Goal: Transaction & Acquisition: Purchase product/service

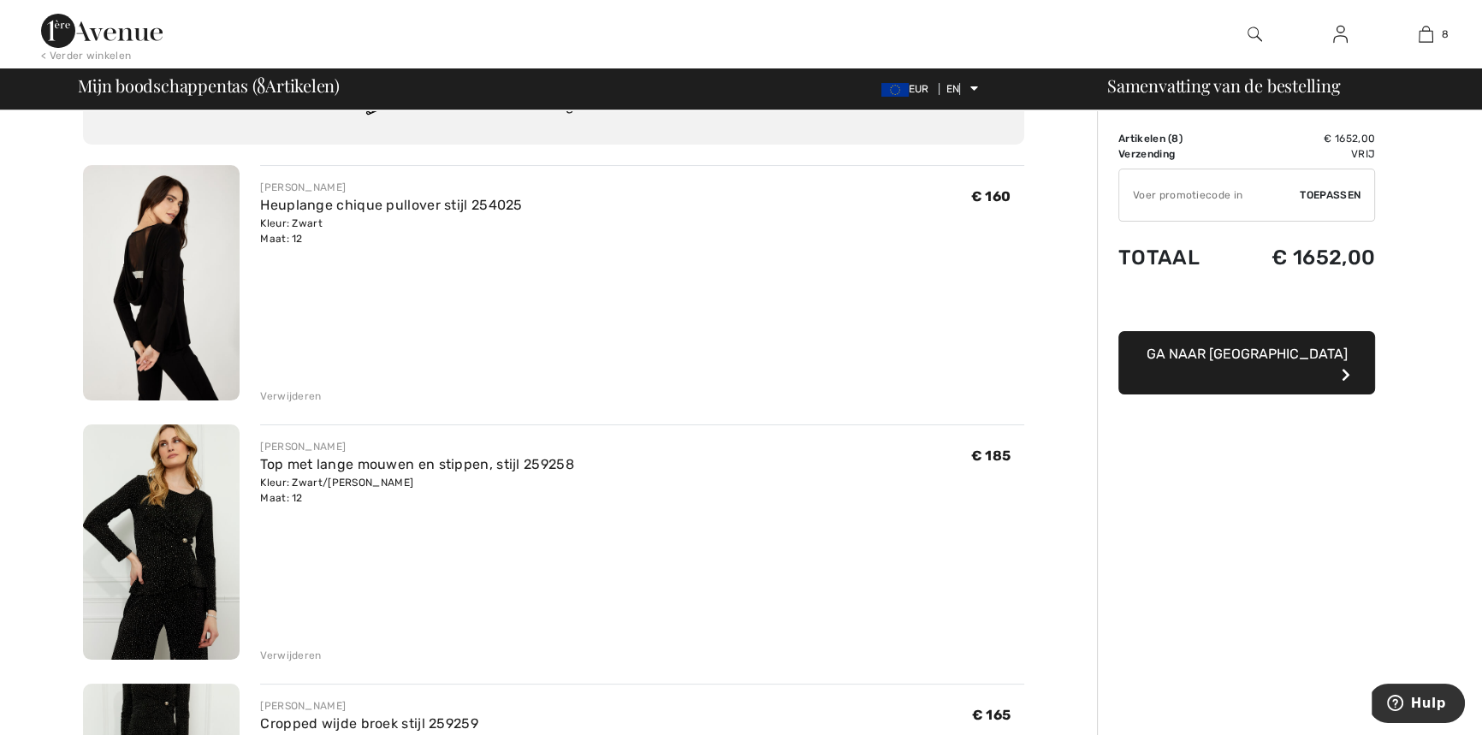
scroll to position [233, 0]
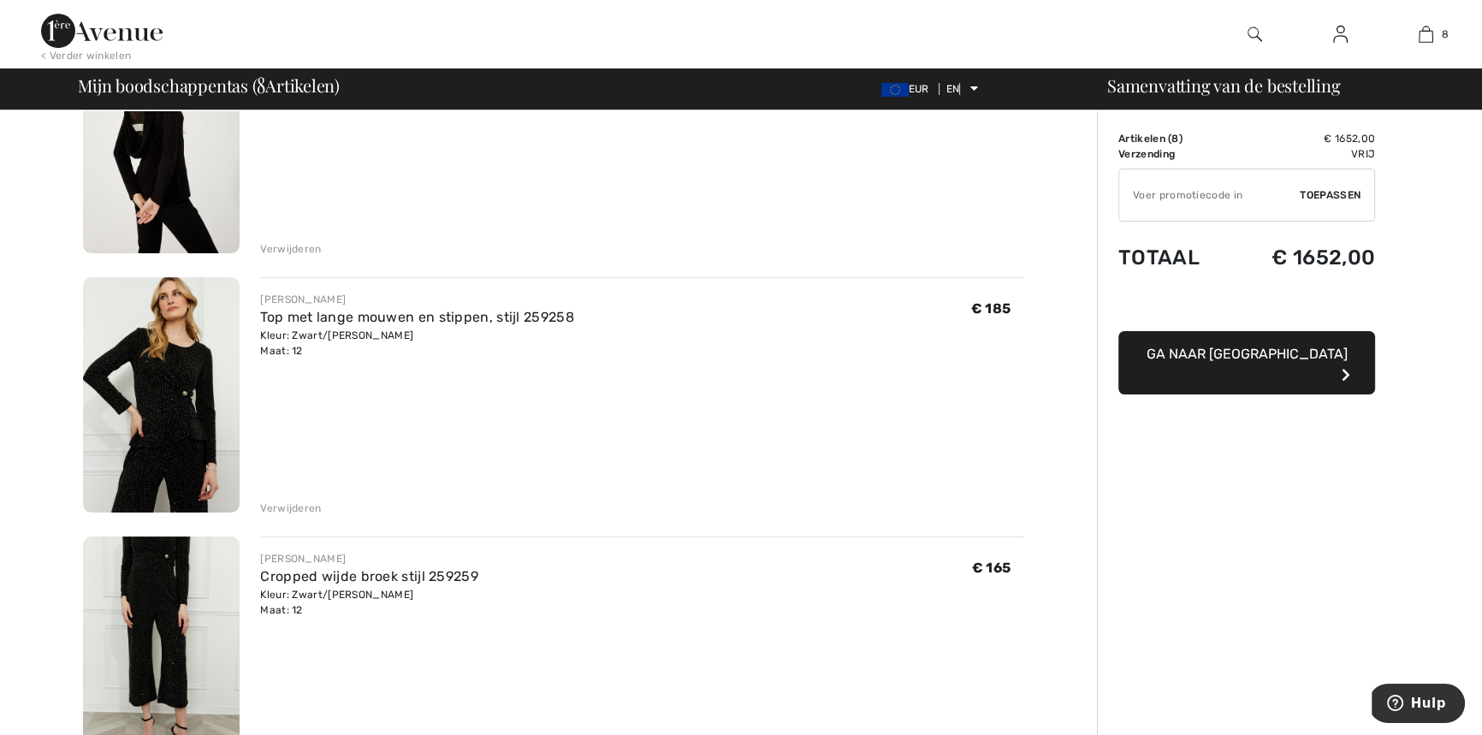
click at [274, 506] on font "Verwijderen" at bounding box center [290, 508] width 61 height 12
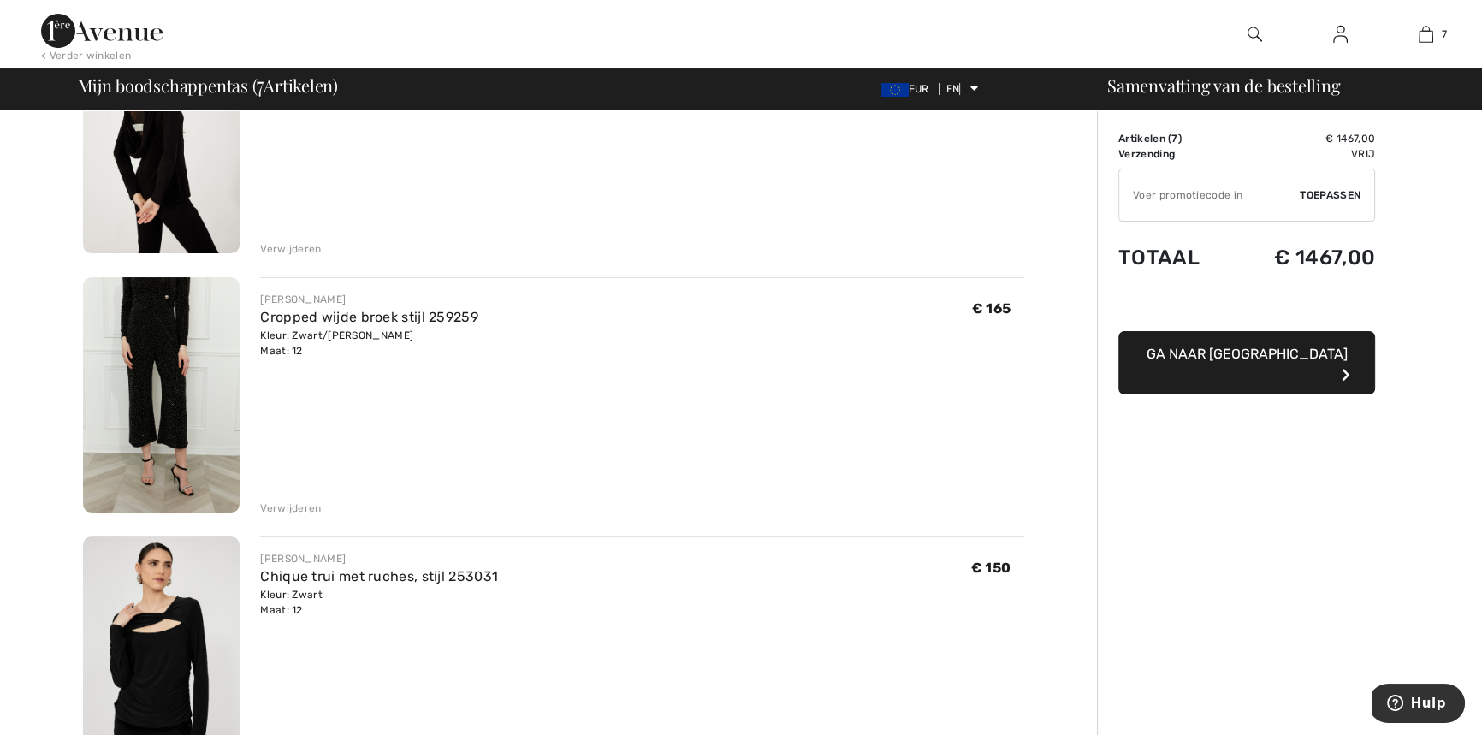
click at [284, 504] on font "Verwijderen" at bounding box center [290, 508] width 61 height 12
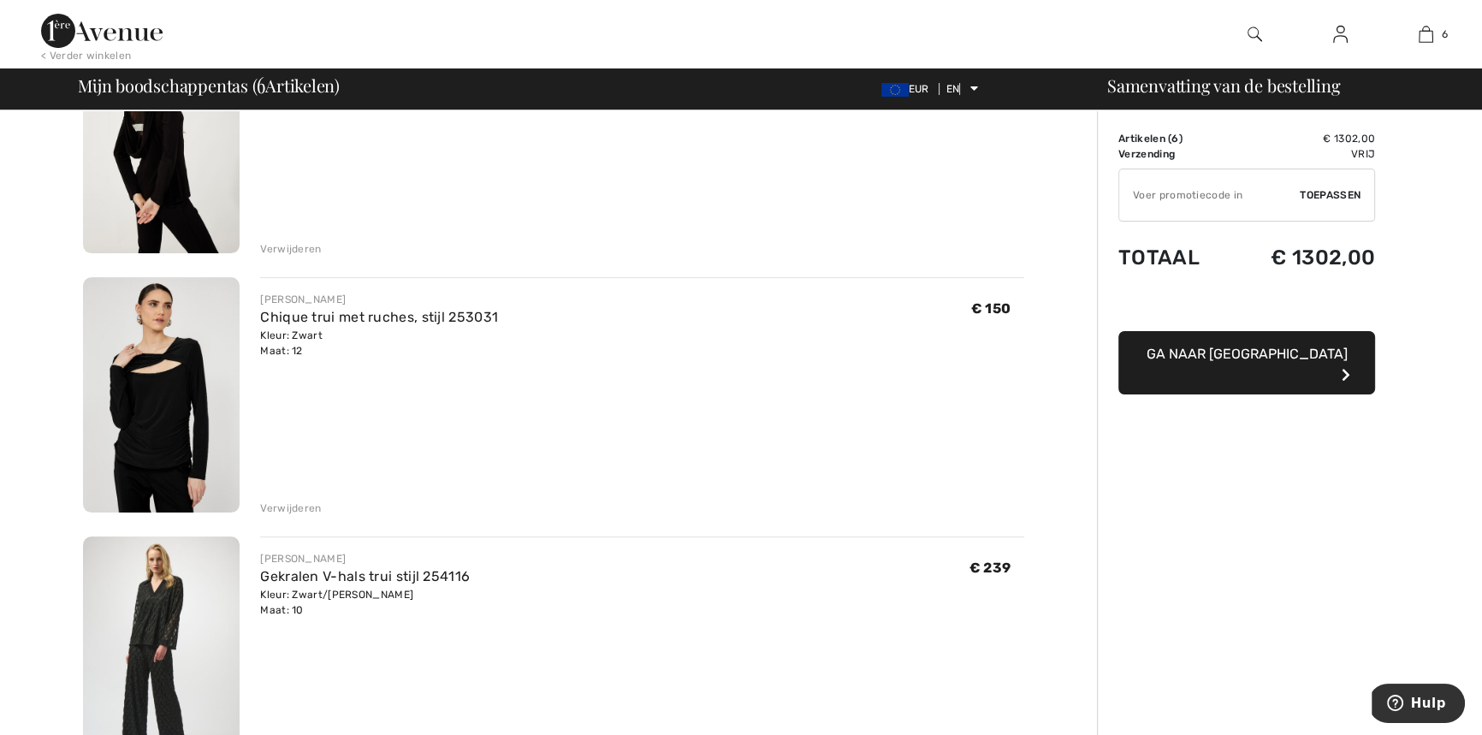
click at [275, 243] on font "Verwijderen" at bounding box center [290, 249] width 61 height 12
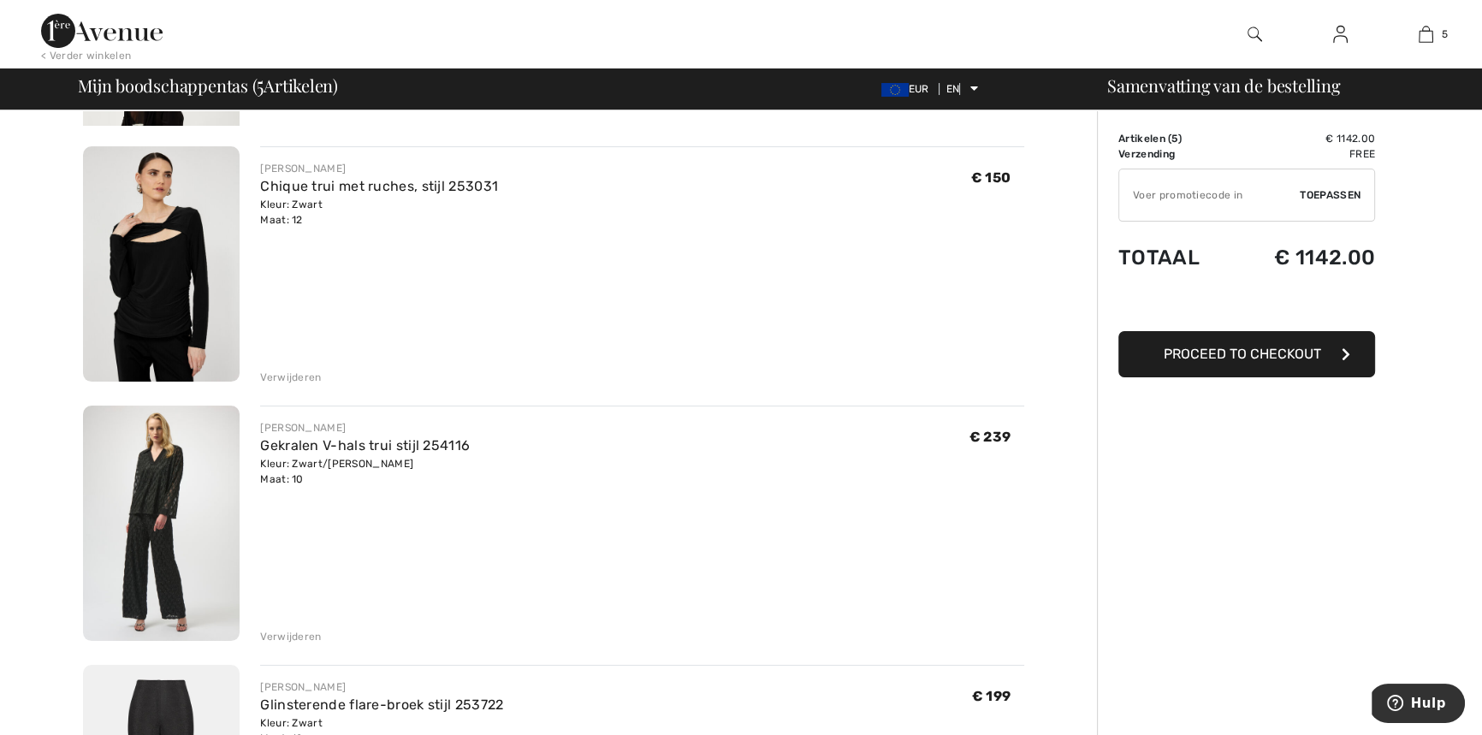
scroll to position [211, 0]
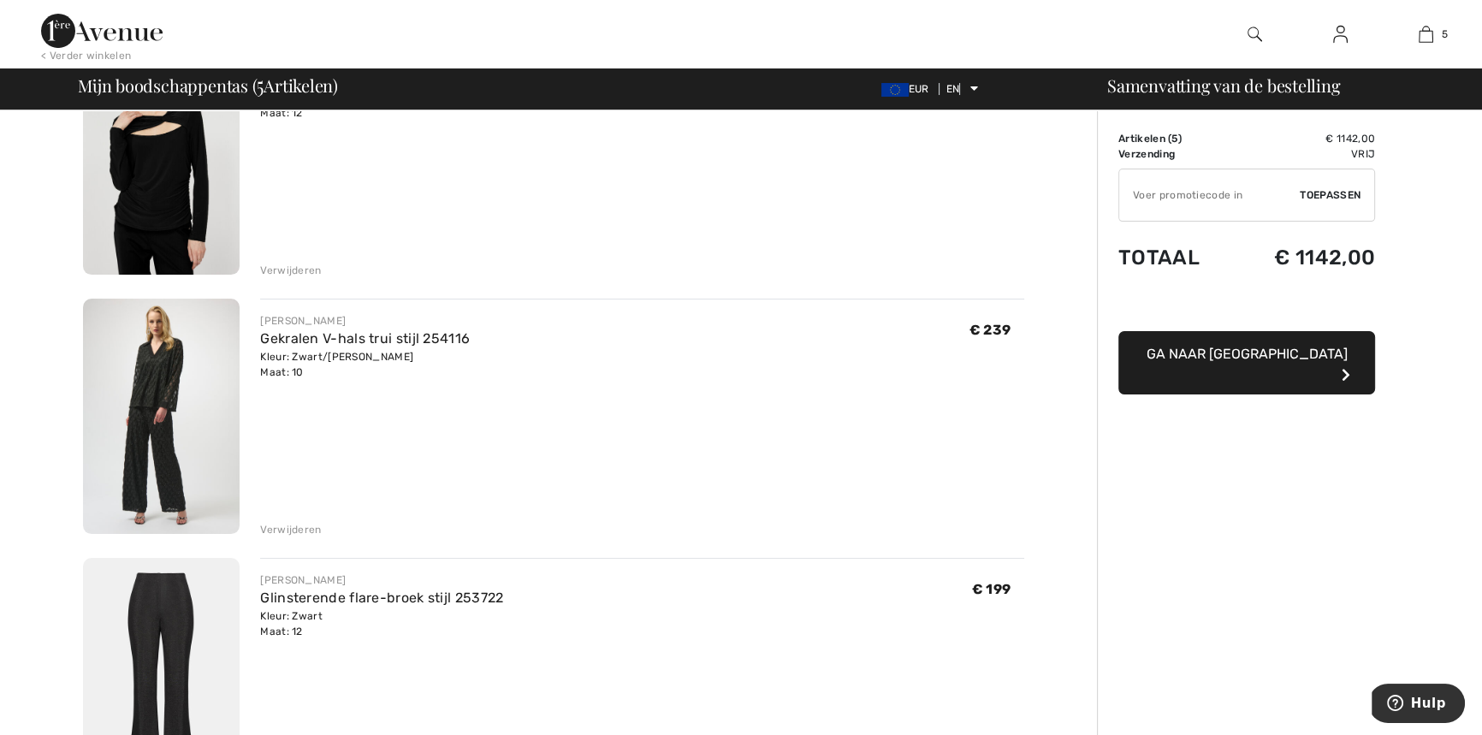
click at [277, 528] on font "Verwijderen" at bounding box center [290, 530] width 61 height 12
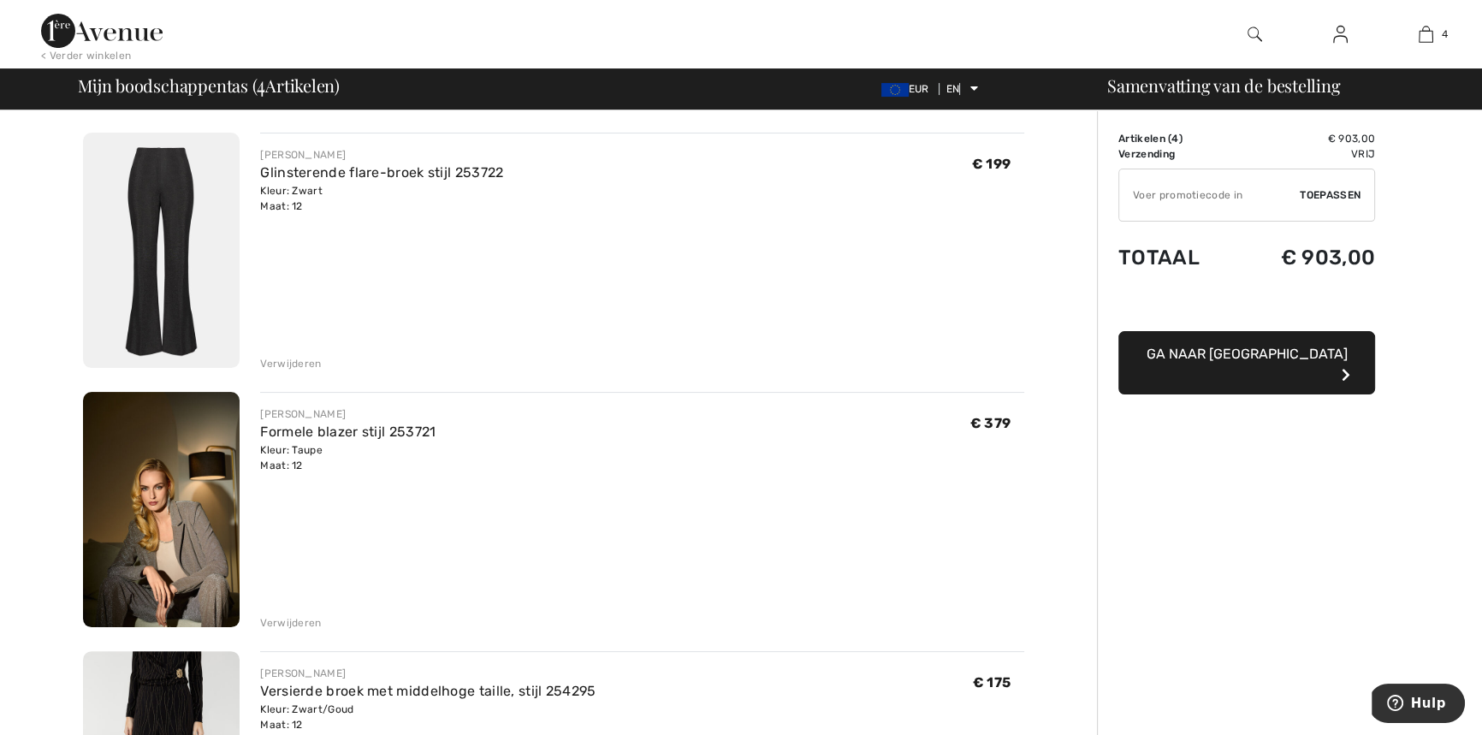
scroll to position [445, 0]
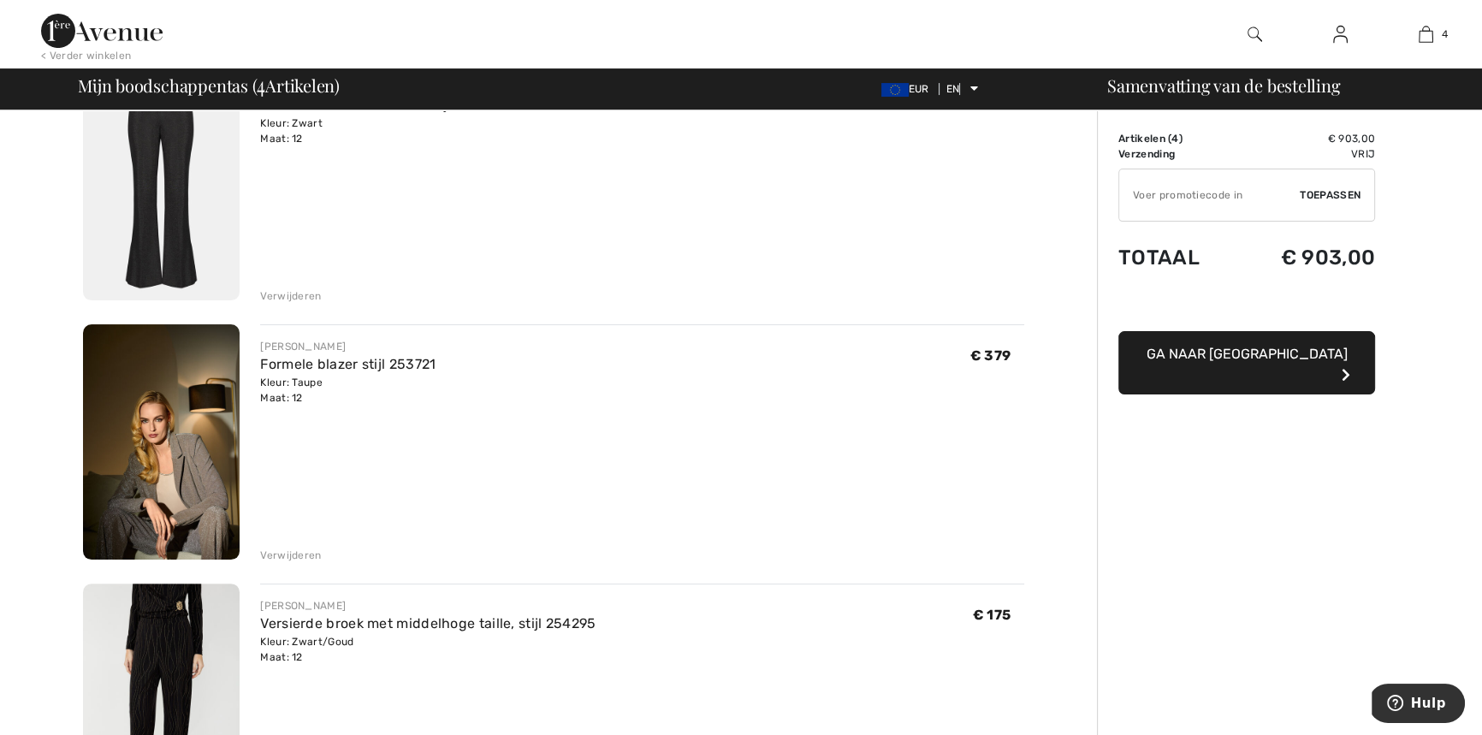
click at [299, 549] on font "Verwijderen" at bounding box center [290, 555] width 61 height 12
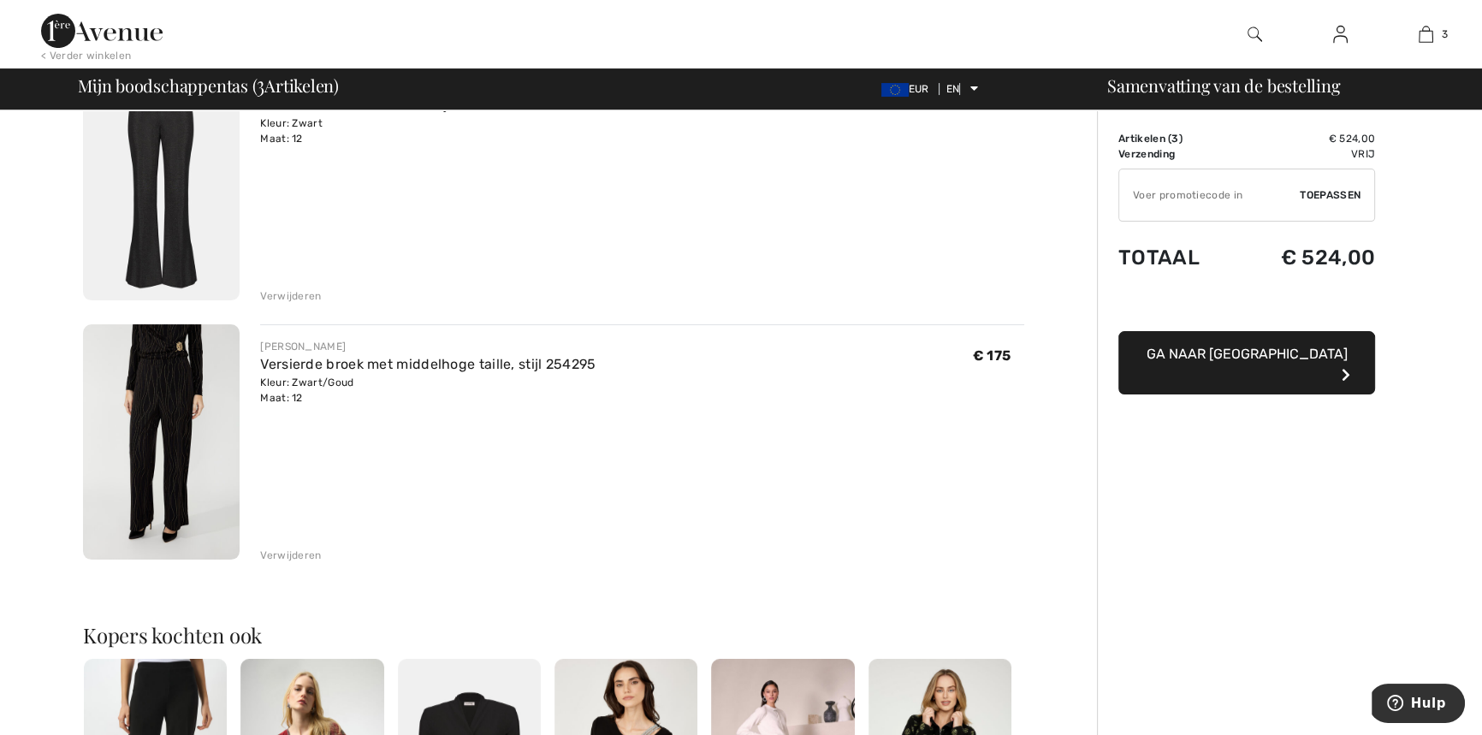
click at [154, 419] on img at bounding box center [161, 441] width 157 height 235
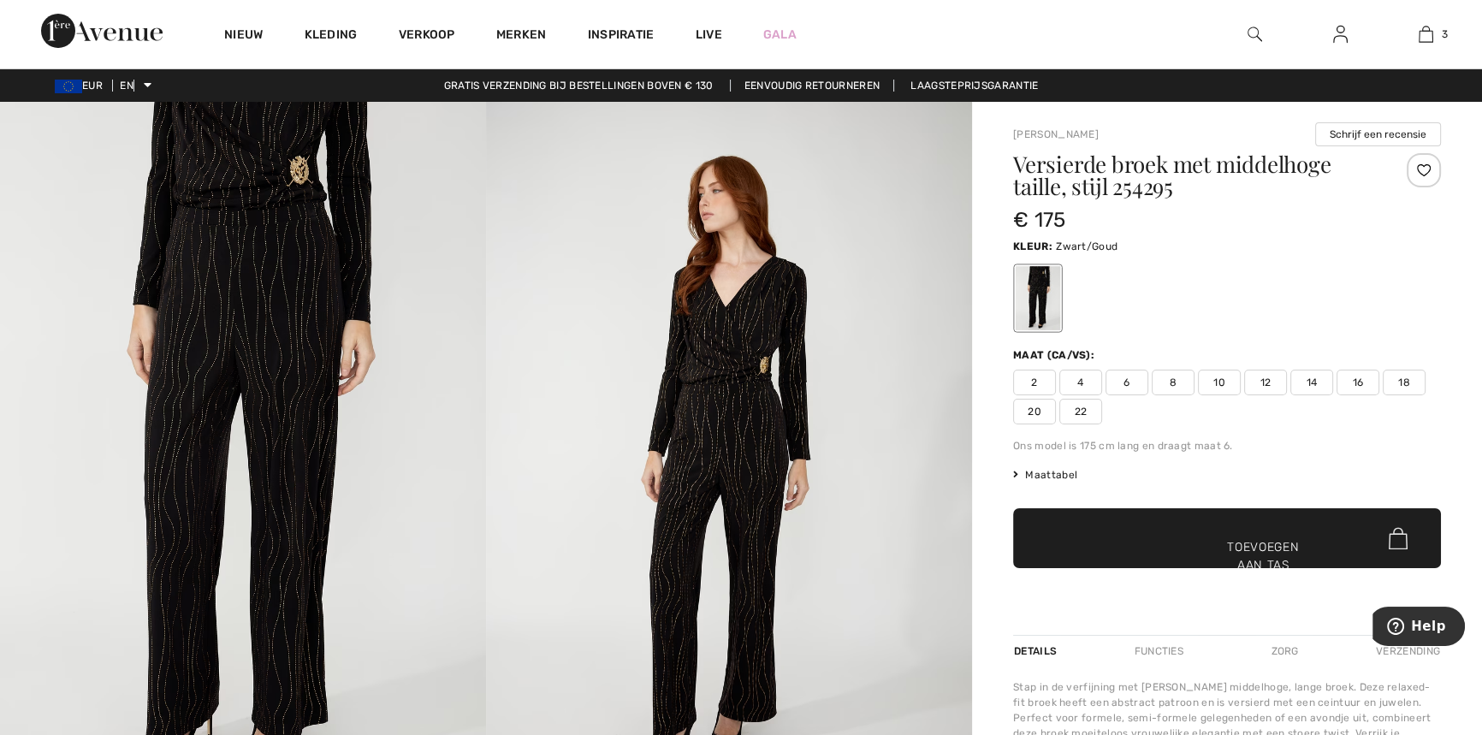
checkbox input "true"
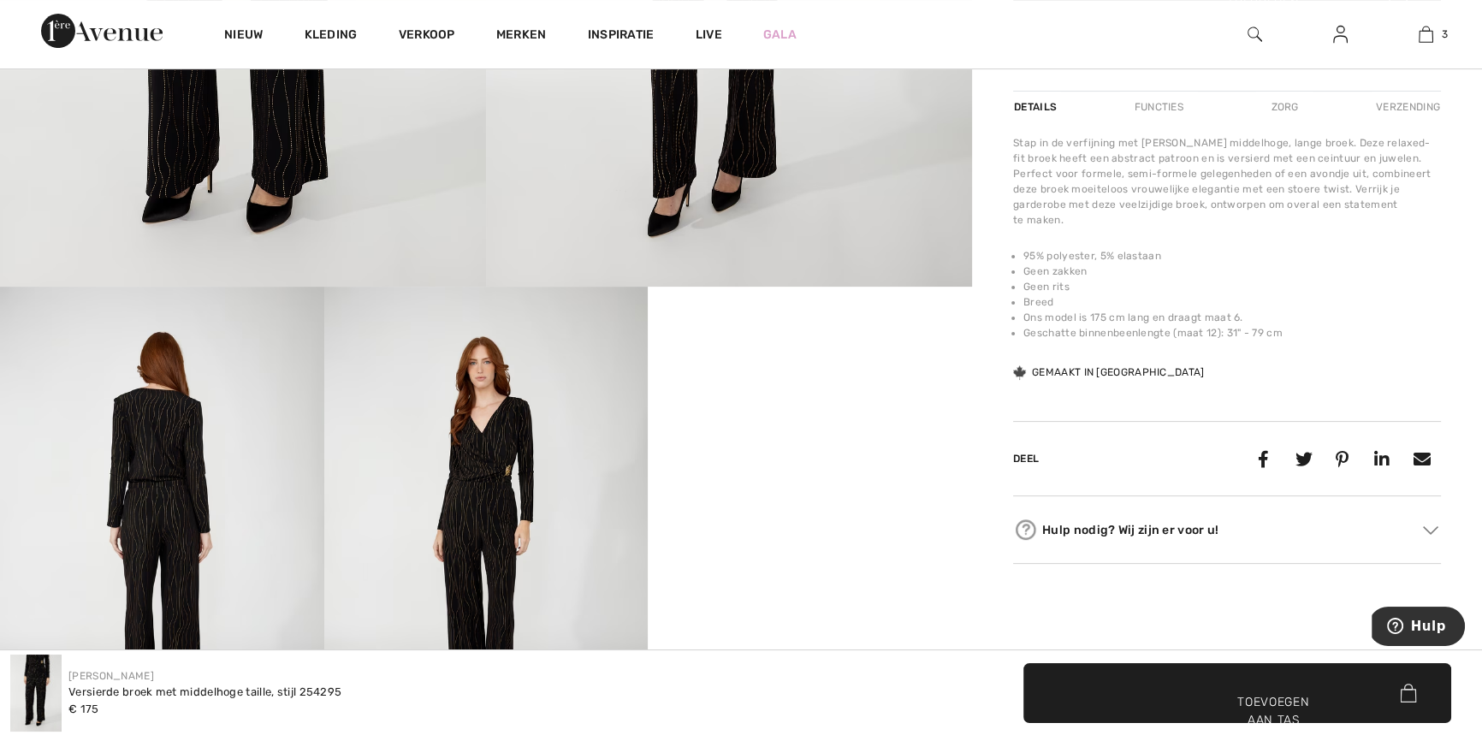
scroll to position [778, 0]
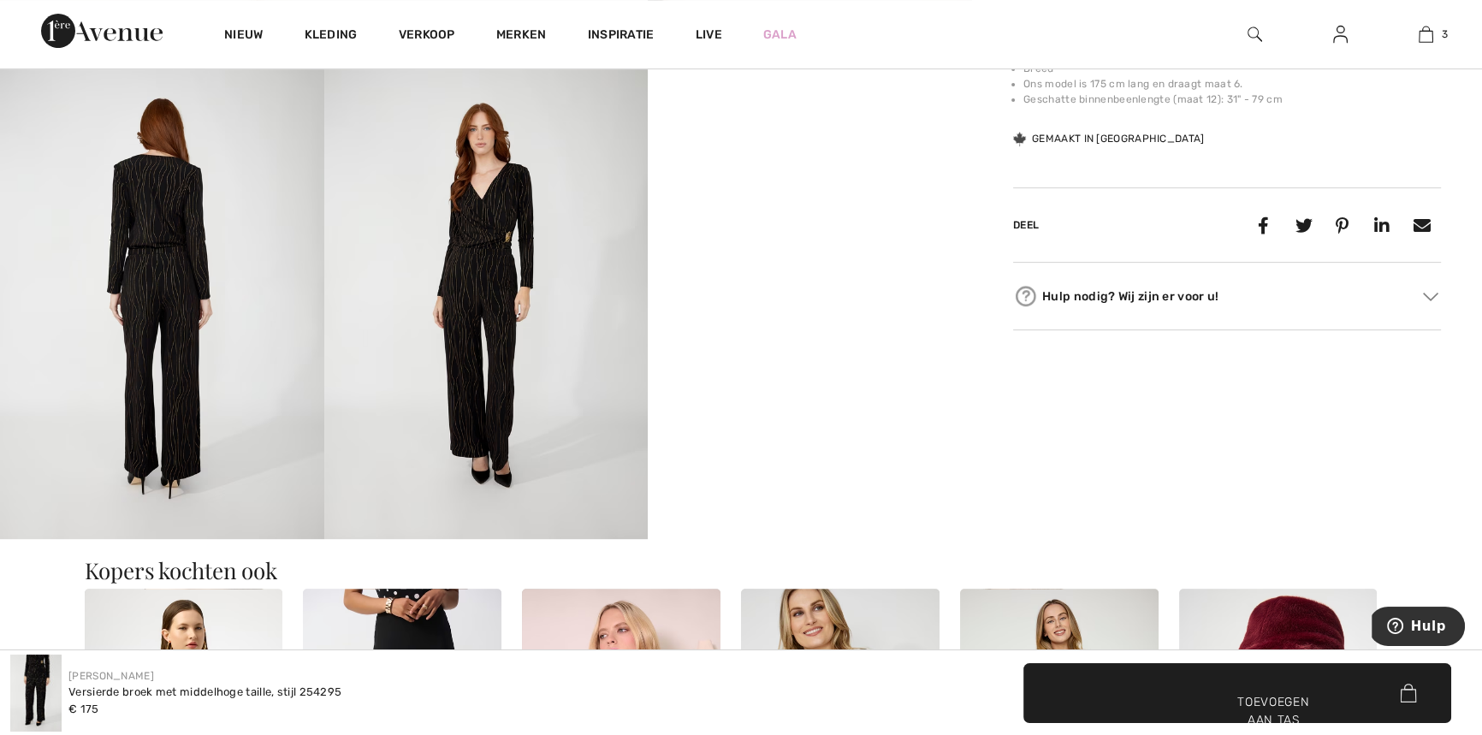
click at [196, 260] on img at bounding box center [162, 296] width 324 height 486
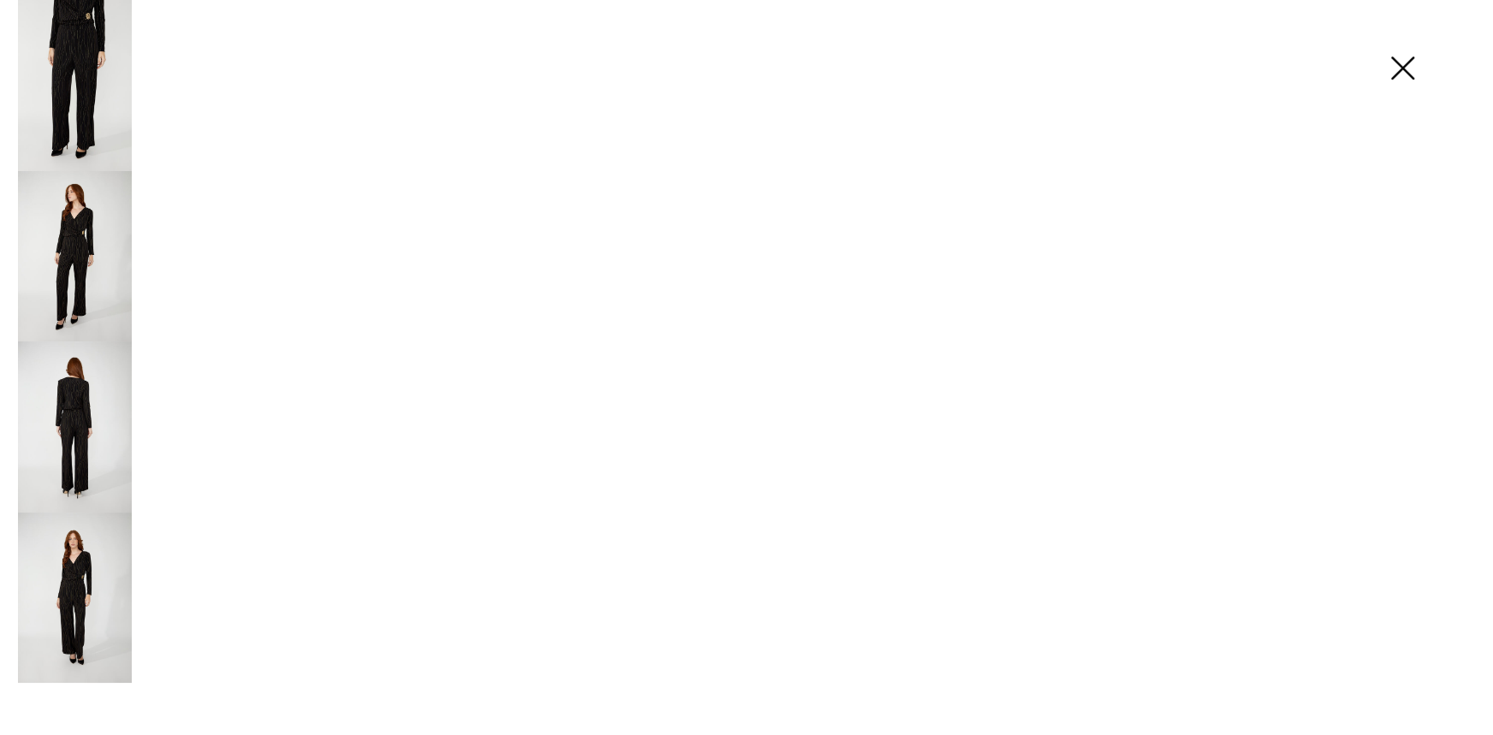
scroll to position [786, 0]
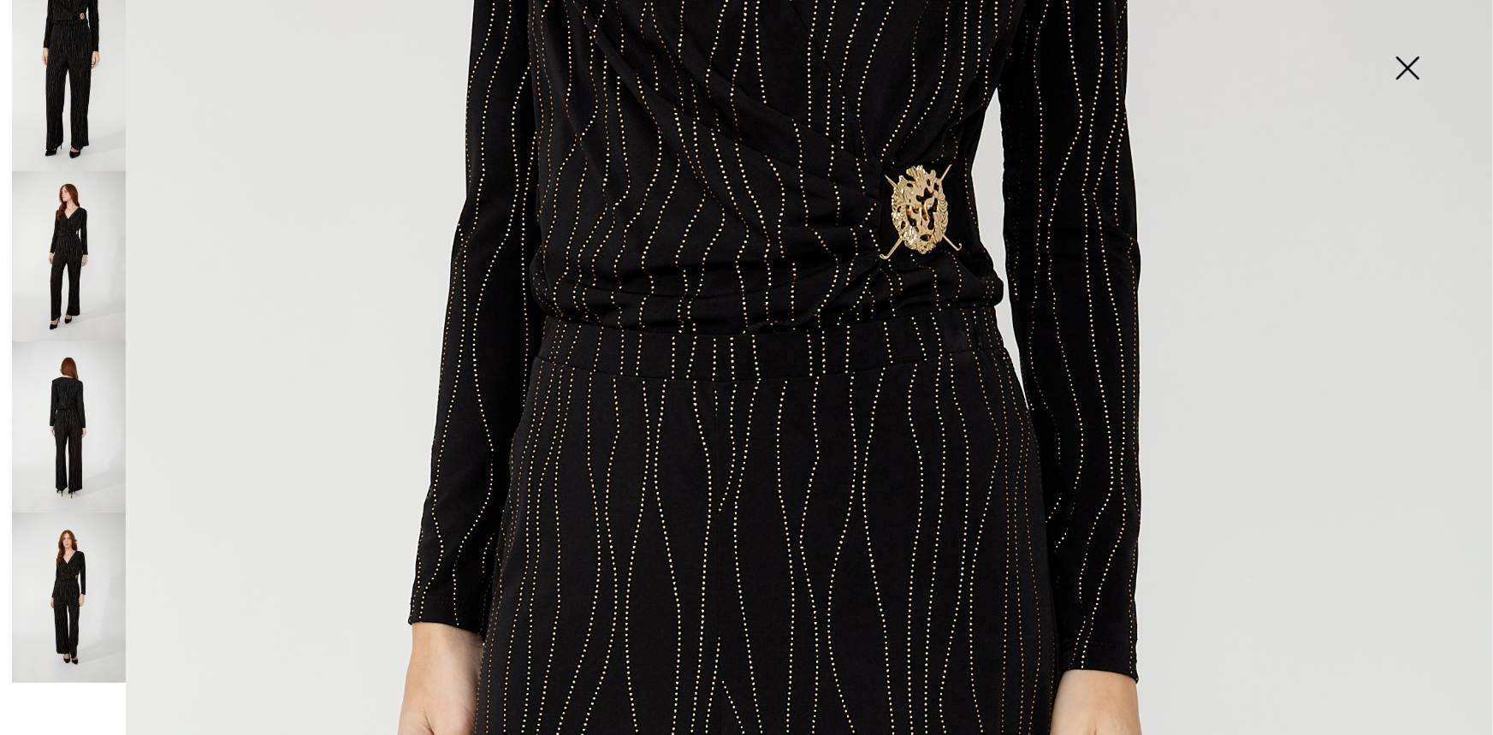
click at [1414, 51] on img at bounding box center [1408, 70] width 86 height 88
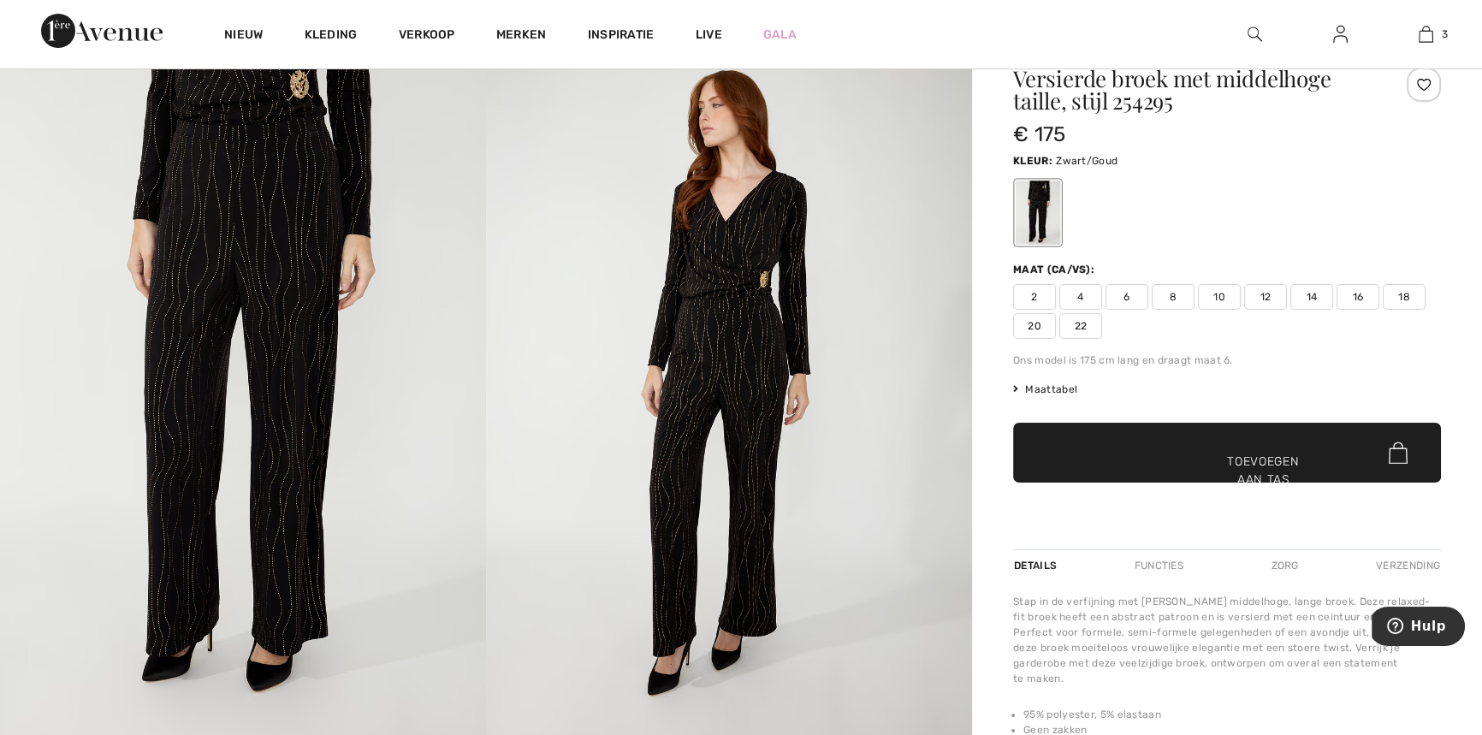
scroll to position [0, 0]
